Goal: Task Accomplishment & Management: Complete application form

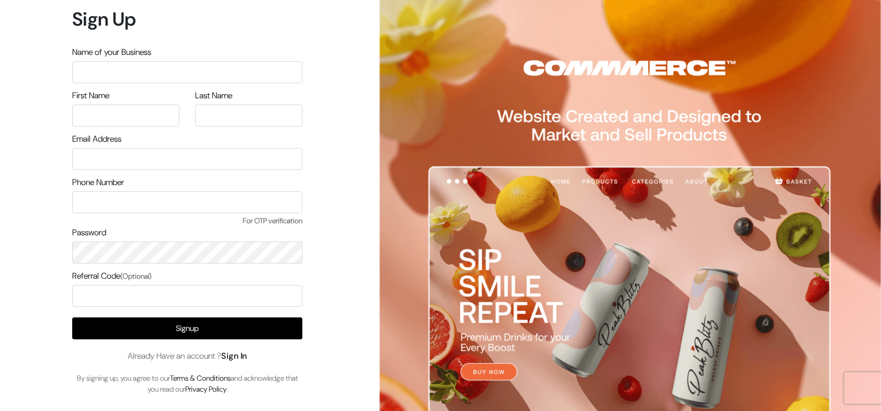
click at [241, 350] on link "Sign In" at bounding box center [234, 355] width 26 height 11
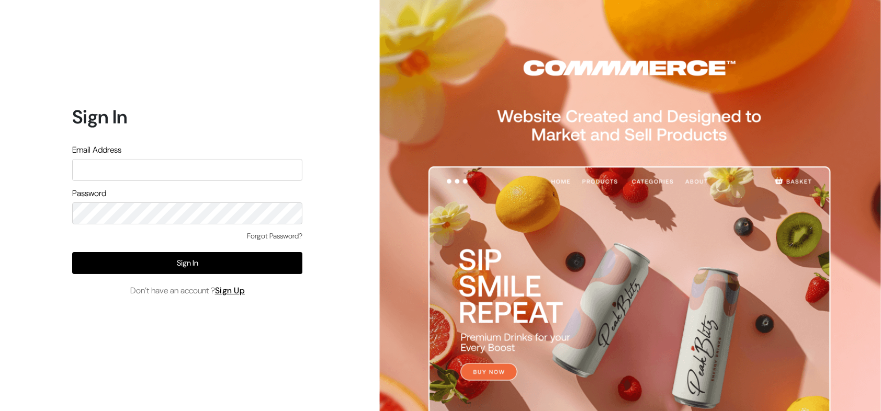
click at [230, 174] on input "text" at bounding box center [187, 170] width 230 height 22
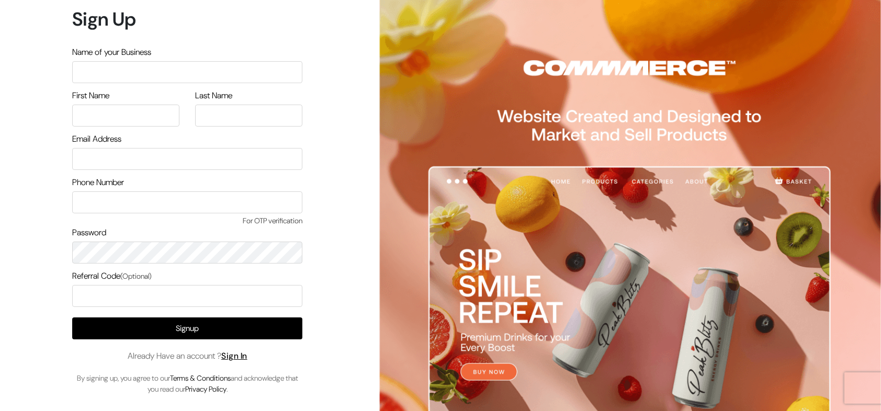
click at [191, 72] on input "text" at bounding box center [187, 72] width 230 height 22
type input "arasanstore"
click at [128, 114] on input "text" at bounding box center [125, 116] width 107 height 22
type input "arasan"
click at [239, 117] on input "text" at bounding box center [248, 116] width 107 height 22
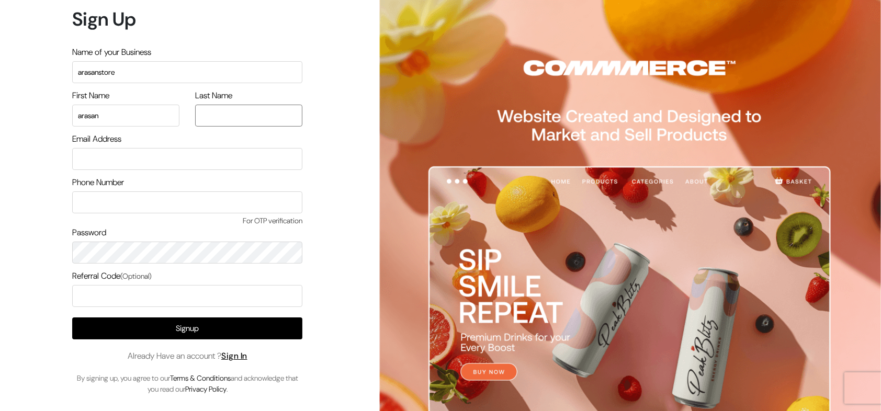
type input "arasan"
click at [162, 158] on input "email" at bounding box center [187, 159] width 230 height 22
type input "arasantesting@gmail.com"
click at [167, 200] on input "text" at bounding box center [187, 202] width 230 height 22
type input "9500829799"
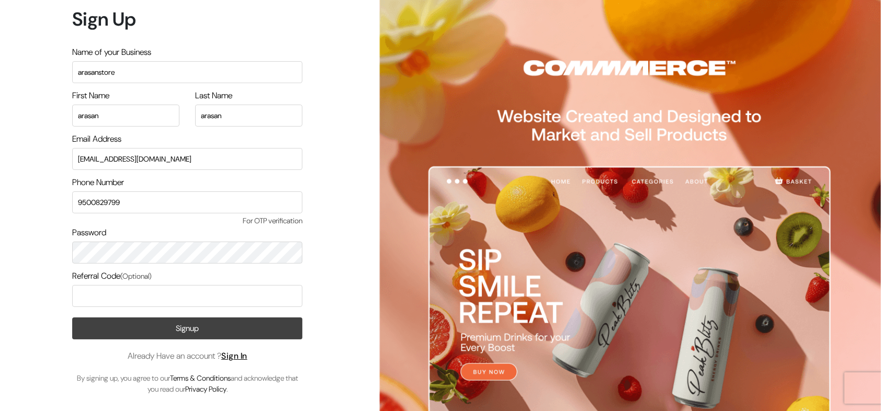
click at [175, 334] on button "Signup" at bounding box center [187, 328] width 230 height 22
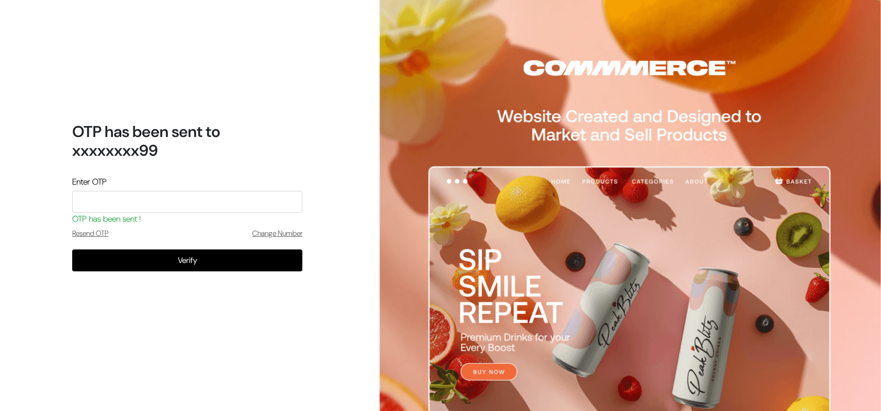
click at [180, 198] on input "tel" at bounding box center [187, 202] width 230 height 22
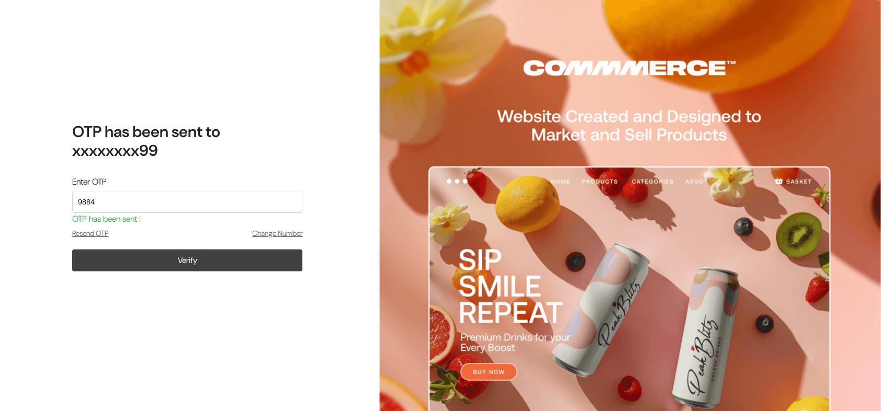
type input "9884"
click at [178, 259] on button "Verify" at bounding box center [187, 260] width 230 height 22
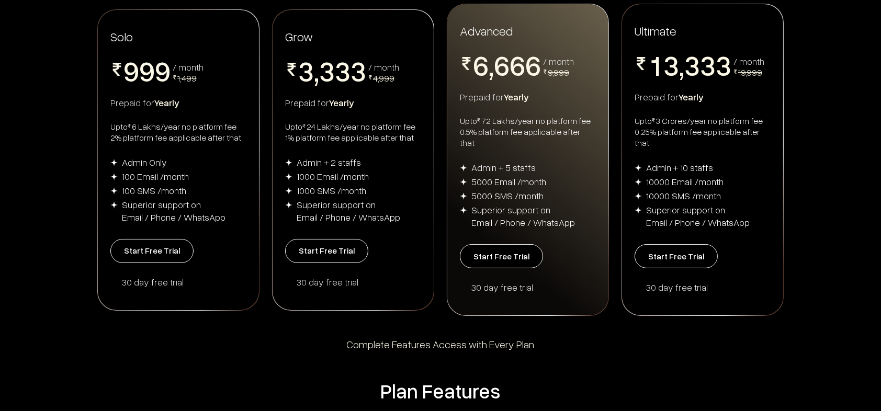
scroll to position [205, 0]
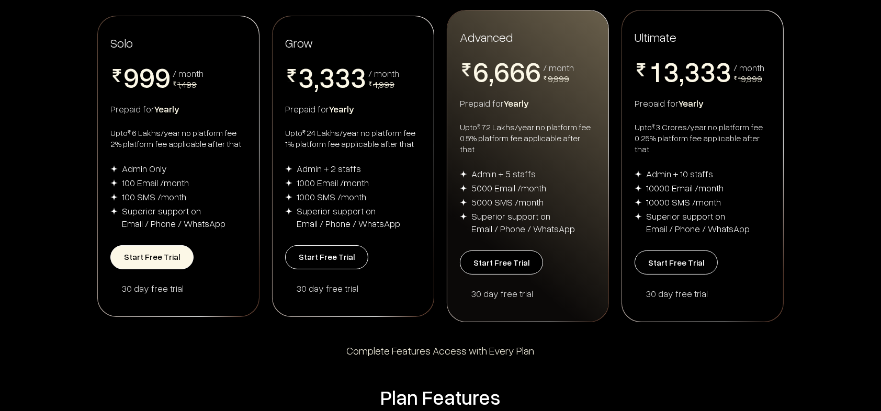
click at [174, 248] on button "Start Free Trial" at bounding box center [151, 257] width 83 height 24
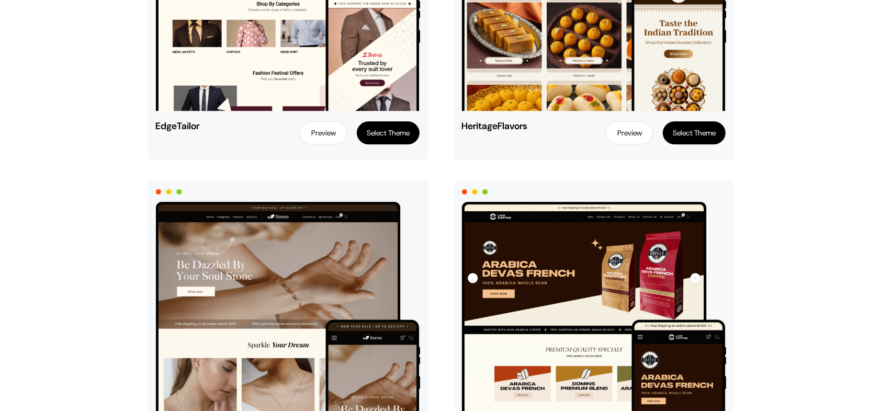
scroll to position [2716, 0]
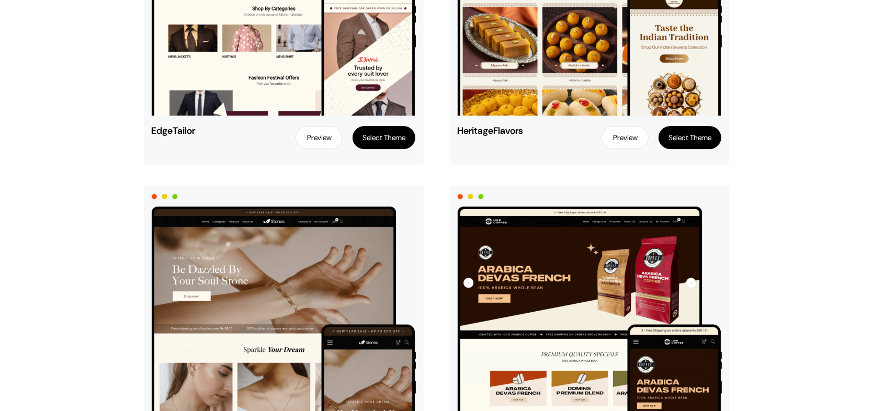
click at [389, 143] on button "Select Theme" at bounding box center [384, 137] width 63 height 23
